Goal: Transaction & Acquisition: Purchase product/service

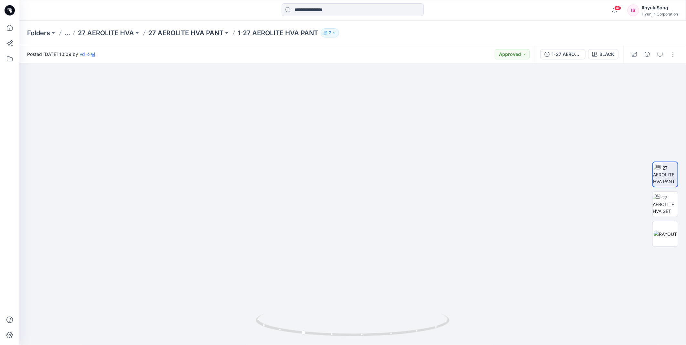
click at [550, 39] on div "Folders ... 27 AEROLITE HVA 27 AEROLITE HVA PANT 1-27 AEROLITE HVA PANT 7" at bounding box center [352, 33] width 667 height 25
click at [343, 11] on input at bounding box center [353, 9] width 142 height 13
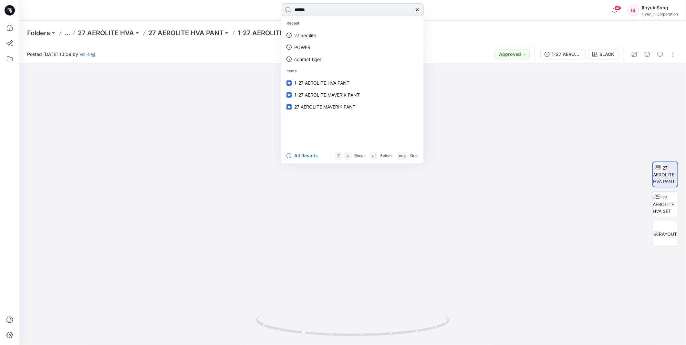
type input "*******"
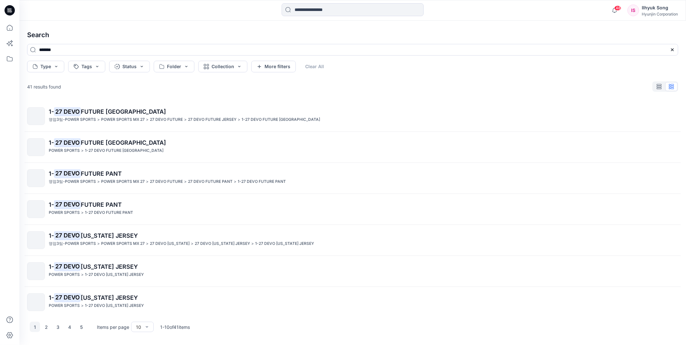
click at [109, 172] on span "FUTURE PANT" at bounding box center [101, 173] width 41 height 7
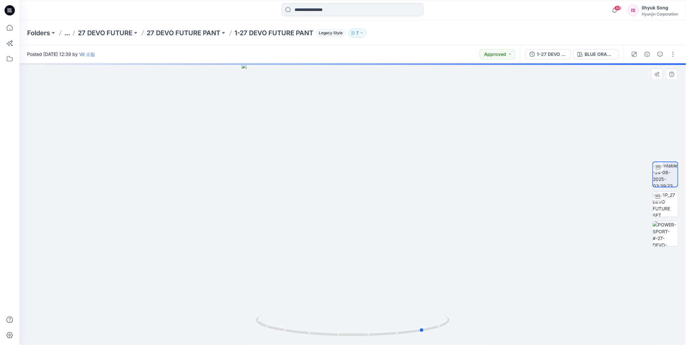
drag, startPoint x: 334, startPoint y: 199, endPoint x: 406, endPoint y: 197, distance: 71.8
click at [406, 197] on div at bounding box center [352, 204] width 667 height 282
drag, startPoint x: 388, startPoint y: 197, endPoint x: 437, endPoint y: 195, distance: 49.8
click at [437, 195] on div at bounding box center [352, 204] width 667 height 282
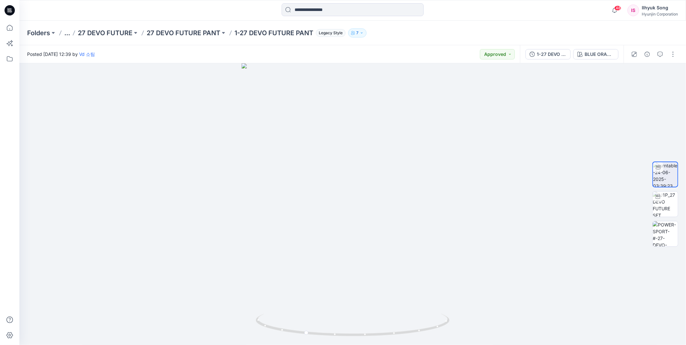
click at [494, 60] on div "Posted [DATE] 12:39 by Vd 소팀 Approved" at bounding box center [269, 54] width 501 height 18
click at [577, 115] on div at bounding box center [352, 204] width 667 height 282
click at [601, 59] on div "1-27 DEVO FUTURE PANT BLUE ORANGE" at bounding box center [572, 54] width 104 height 18
click at [599, 55] on div "BLUE ORANGE" at bounding box center [600, 54] width 30 height 7
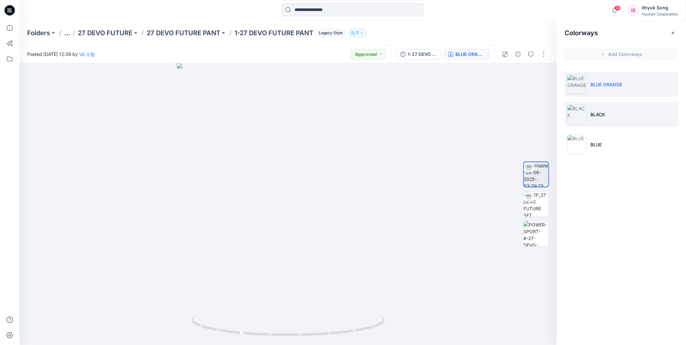
click at [590, 114] on li "BLACK" at bounding box center [622, 114] width 114 height 25
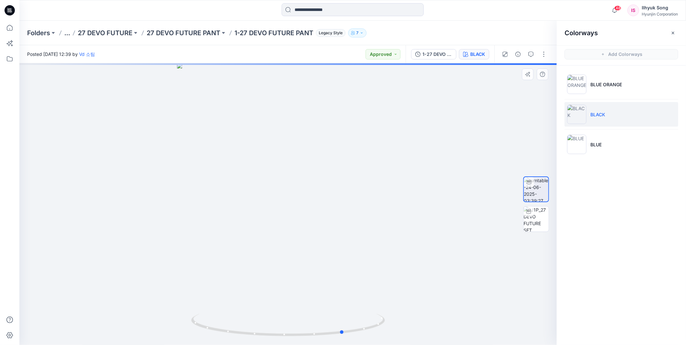
drag, startPoint x: 345, startPoint y: 172, endPoint x: 401, endPoint y: 178, distance: 56.2
click at [401, 178] on div at bounding box center [288, 204] width 538 height 282
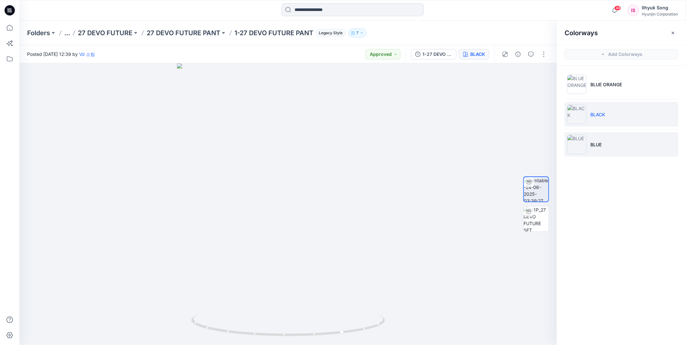
click at [589, 141] on li "BLUE" at bounding box center [622, 144] width 114 height 25
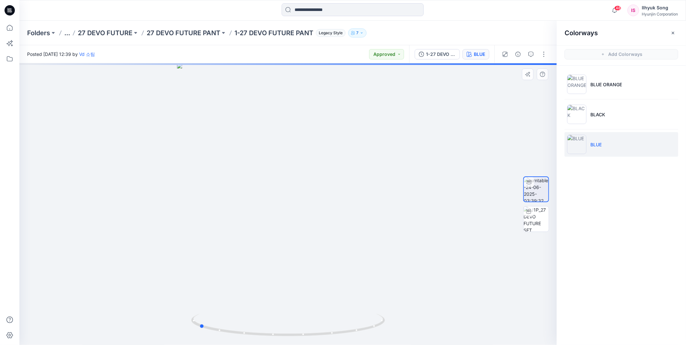
drag, startPoint x: 291, startPoint y: 171, endPoint x: 380, endPoint y: 163, distance: 89.5
click at [396, 170] on div at bounding box center [288, 204] width 538 height 282
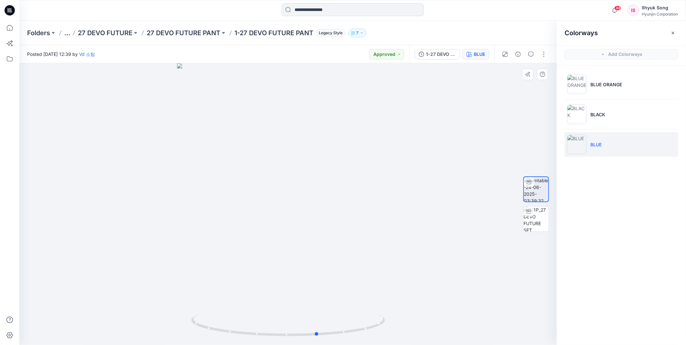
drag, startPoint x: 287, startPoint y: 245, endPoint x: 402, endPoint y: 228, distance: 116.3
click at [402, 228] on div at bounding box center [288, 204] width 538 height 282
click at [585, 117] on img at bounding box center [576, 114] width 19 height 19
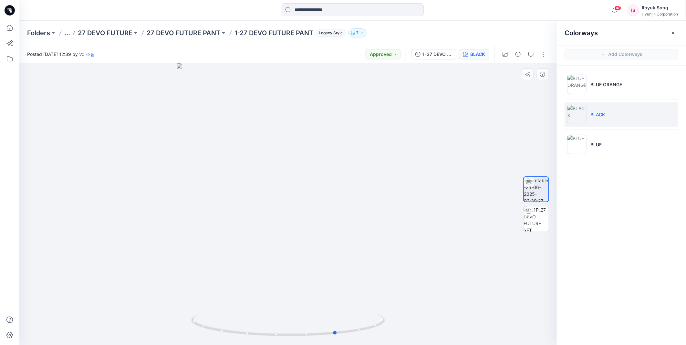
drag, startPoint x: 315, startPoint y: 195, endPoint x: 364, endPoint y: 178, distance: 51.7
click at [364, 178] on div at bounding box center [288, 204] width 538 height 282
